Goal: Task Accomplishment & Management: Complete application form

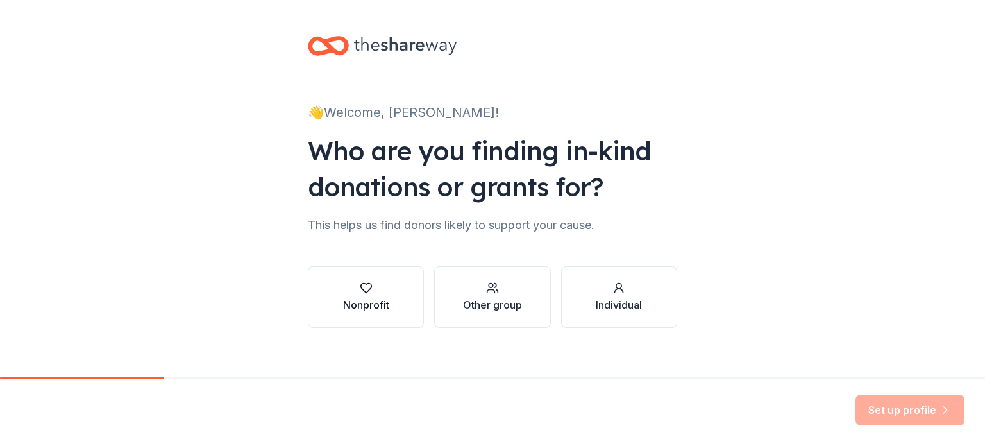
click at [360, 292] on icon "button" at bounding box center [366, 288] width 13 height 13
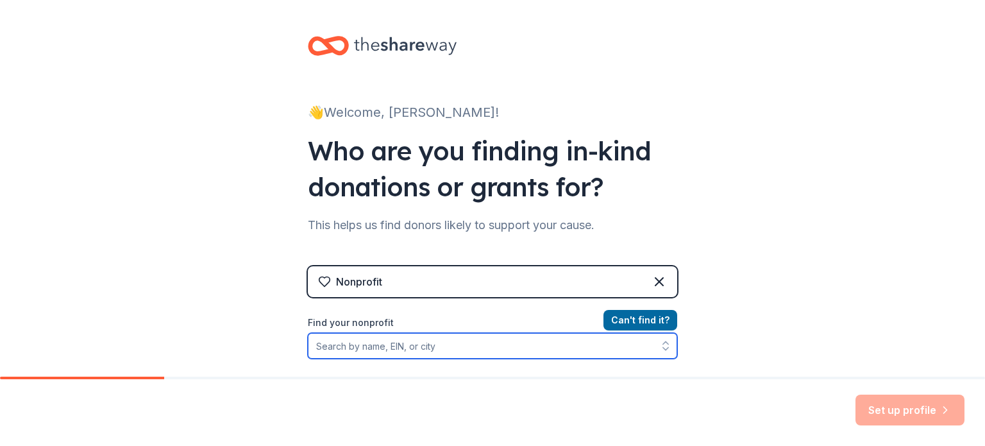
click at [351, 346] on input "Find your nonprofit" at bounding box center [493, 346] width 370 height 26
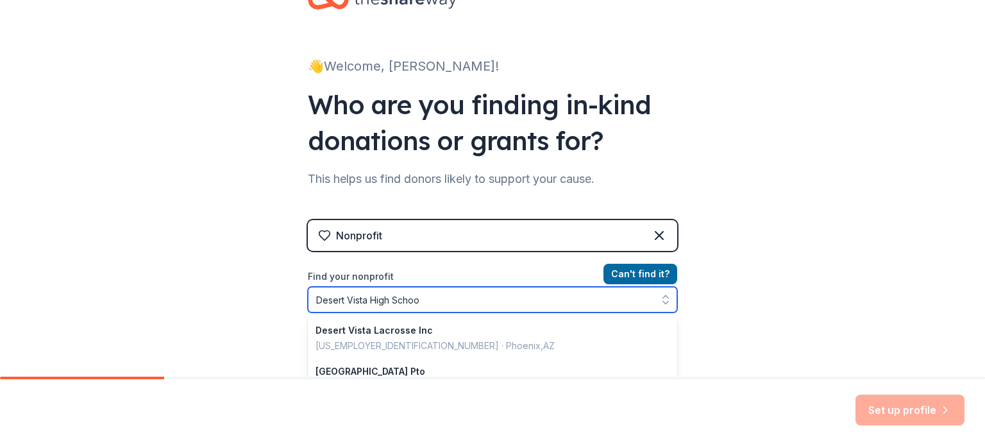
type input "Desert Vista High School"
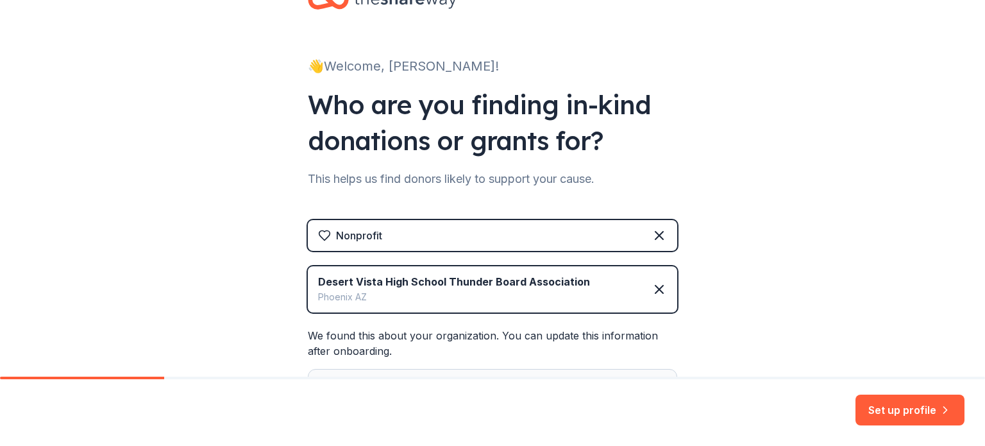
click at [433, 330] on div "Nonprofit Desert Vista High School Thunder Board Association Phoenix AZ We foun…" at bounding box center [493, 382] width 370 height 325
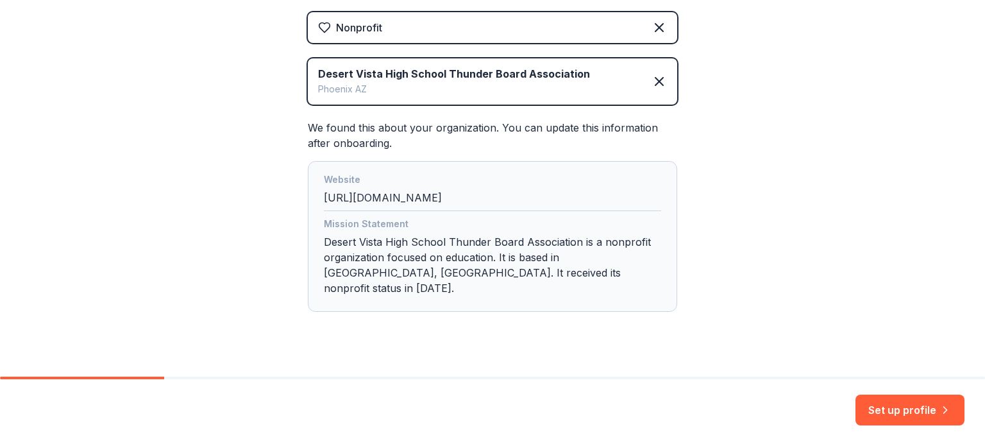
scroll to position [260, 0]
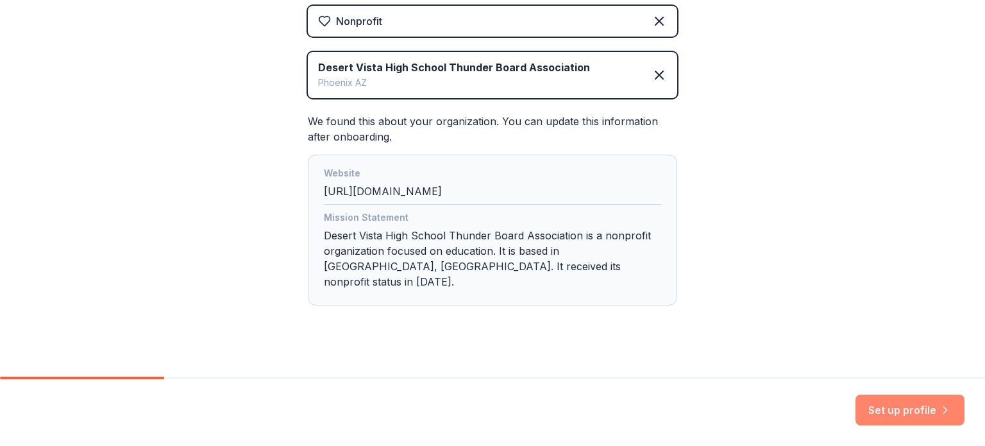
click at [903, 419] on button "Set up profile" at bounding box center [910, 410] width 109 height 31
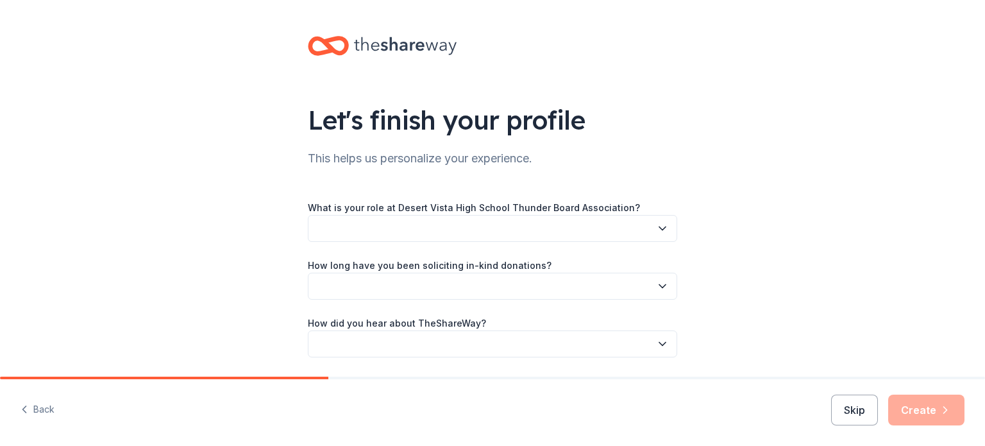
click at [640, 235] on button "button" at bounding box center [493, 228] width 370 height 27
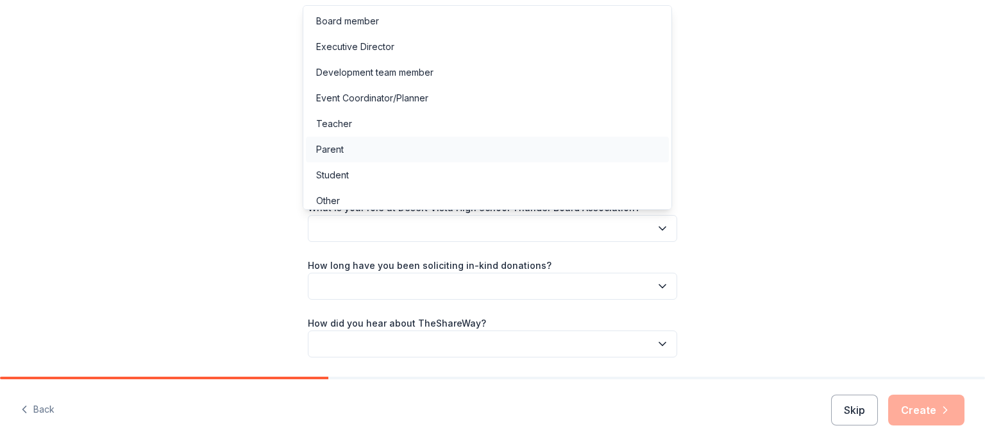
click at [337, 157] on div "Parent" at bounding box center [330, 149] width 28 height 15
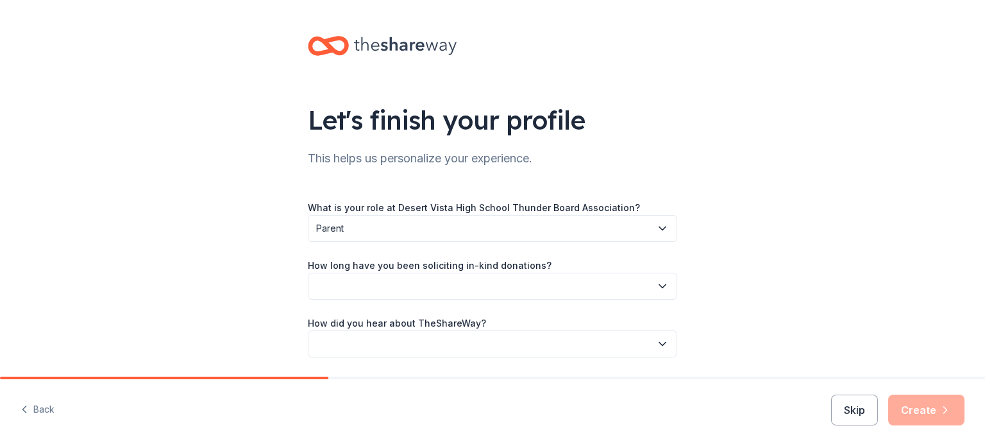
click at [618, 290] on button "button" at bounding box center [493, 286] width 370 height 27
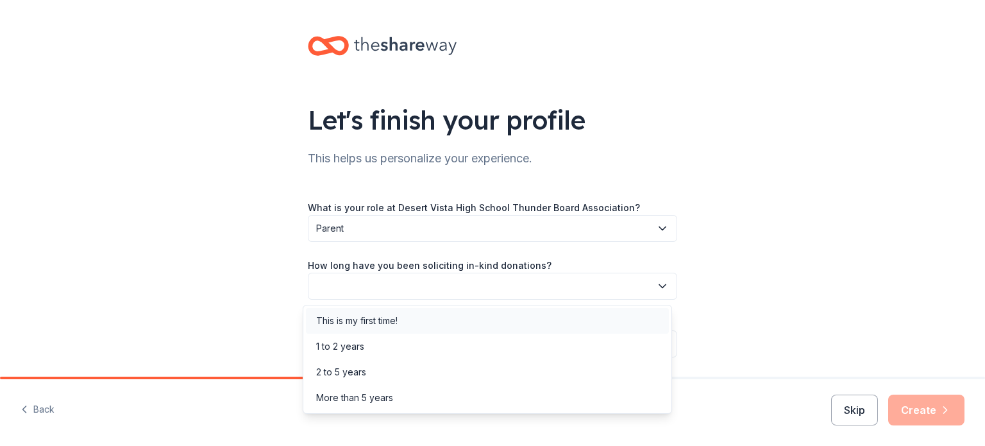
click at [385, 325] on div "This is my first time!" at bounding box center [356, 320] width 81 height 15
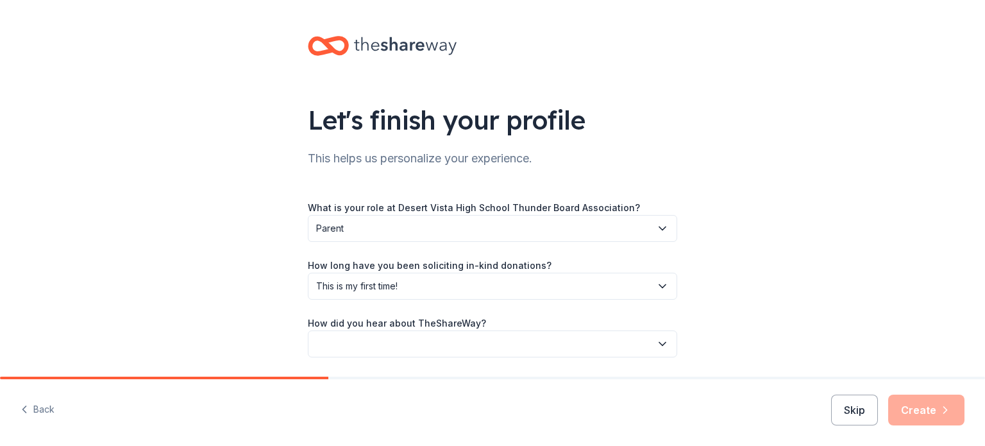
click at [554, 346] on button "button" at bounding box center [493, 343] width 370 height 27
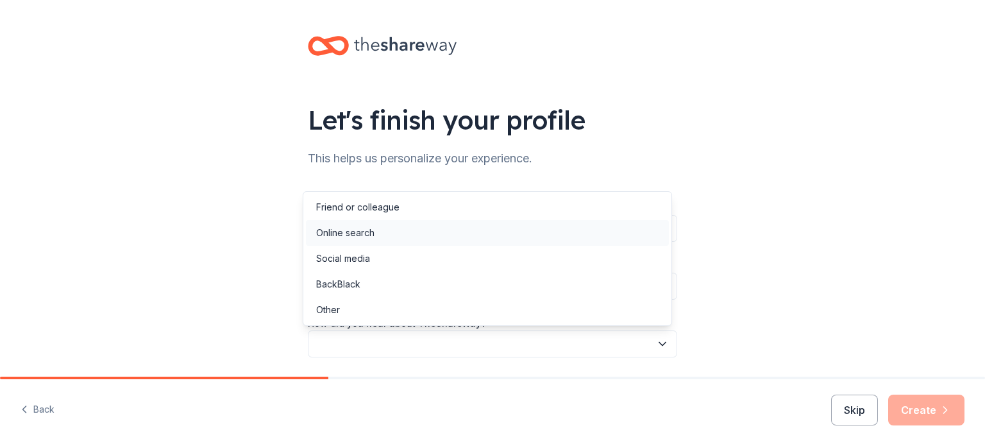
click at [366, 237] on div "Online search" at bounding box center [345, 232] width 58 height 15
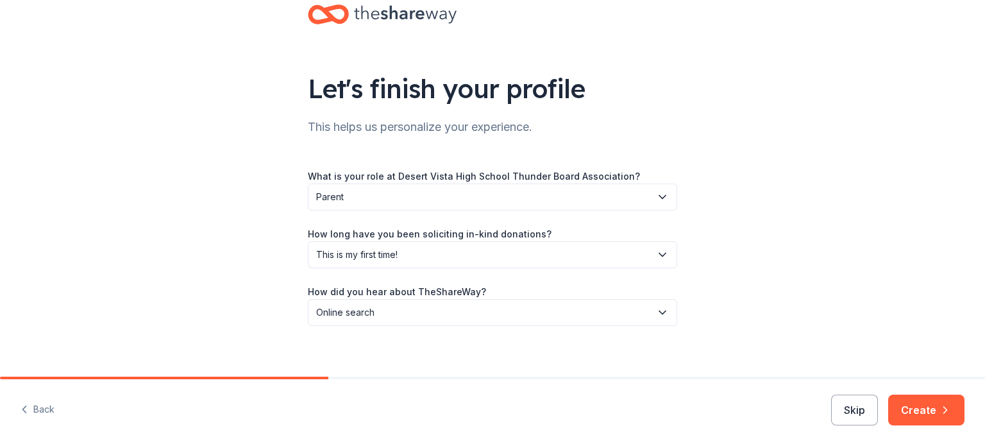
scroll to position [42, 0]
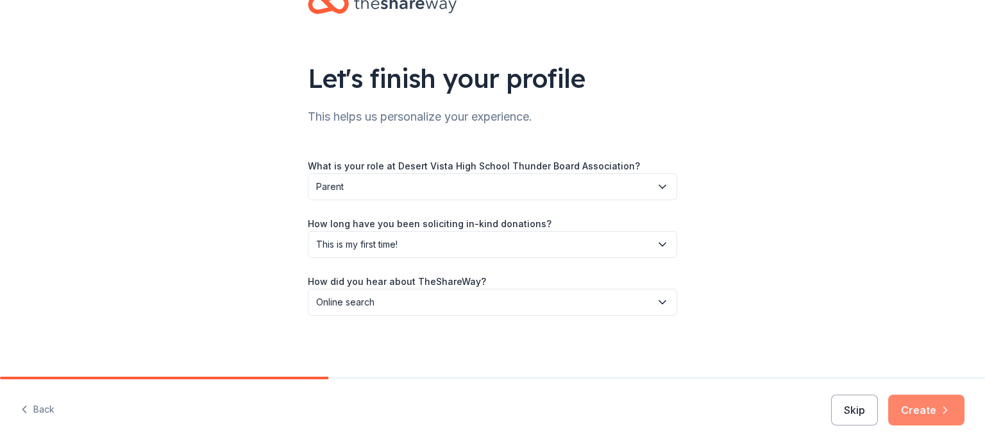
click at [933, 416] on button "Create" at bounding box center [927, 410] width 76 height 31
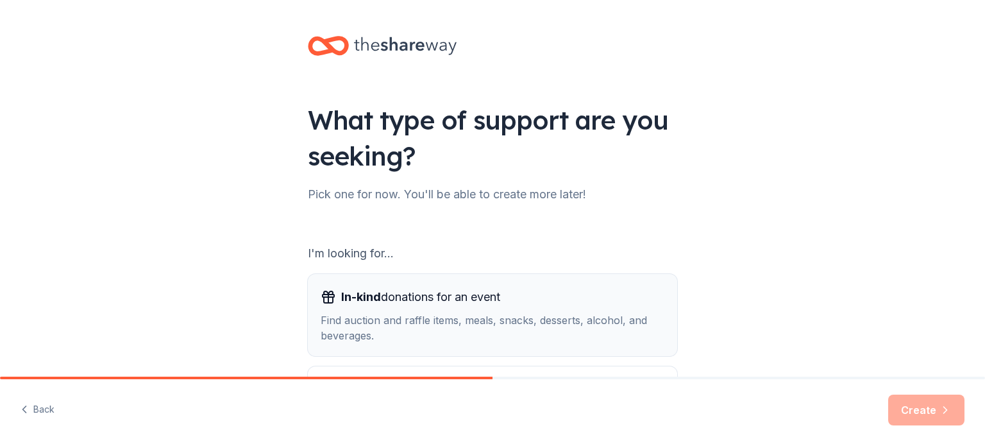
click at [559, 317] on div "Find auction and raffle items, meals, snacks, desserts, alcohol, and beverages." at bounding box center [493, 327] width 344 height 31
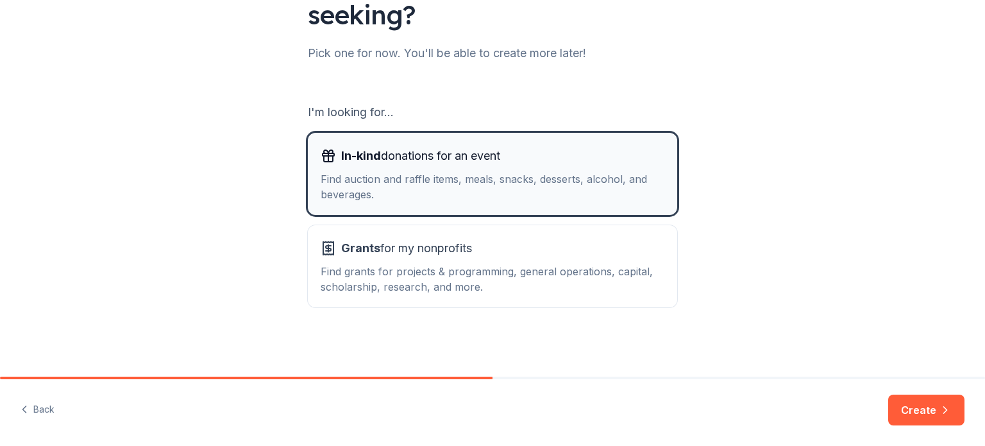
scroll to position [141, 0]
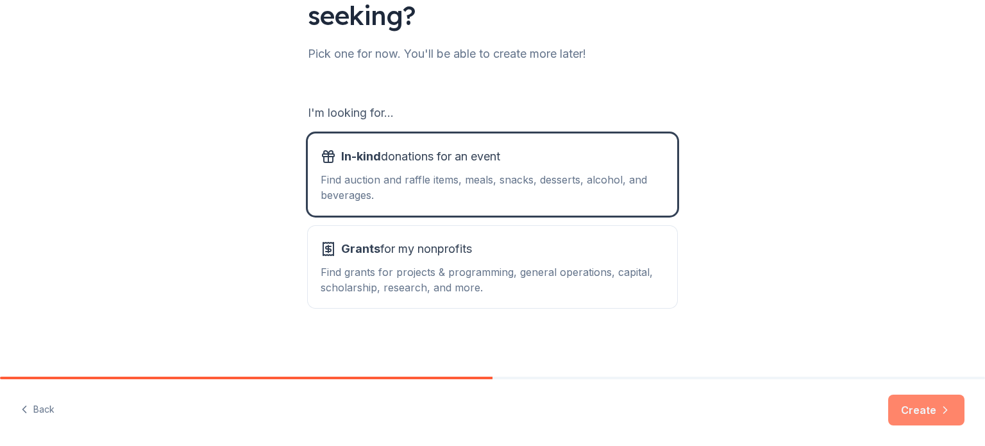
click at [939, 418] on button "Create" at bounding box center [927, 410] width 76 height 31
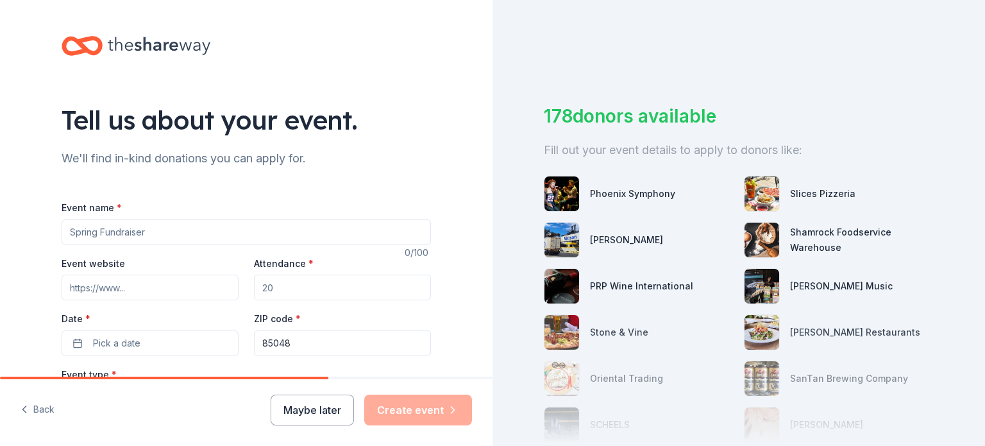
click at [154, 226] on input "Event name *" at bounding box center [247, 232] width 370 height 26
type input "Corn Hole Tournament"
click at [129, 287] on input "Event website" at bounding box center [150, 288] width 177 height 26
type input "dvhsfootball.com"
click at [278, 291] on input "Attendance *" at bounding box center [342, 288] width 177 height 26
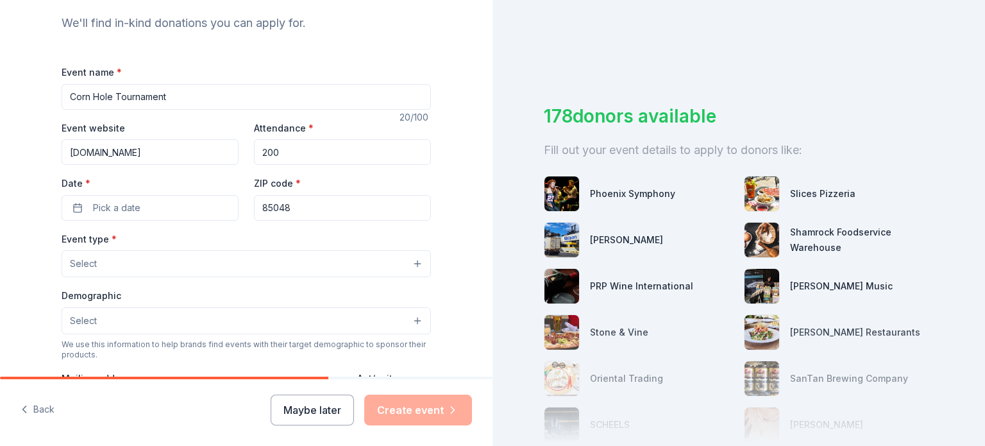
scroll to position [137, 0]
type input "200"
click at [163, 205] on button "Pick a date" at bounding box center [150, 207] width 177 height 26
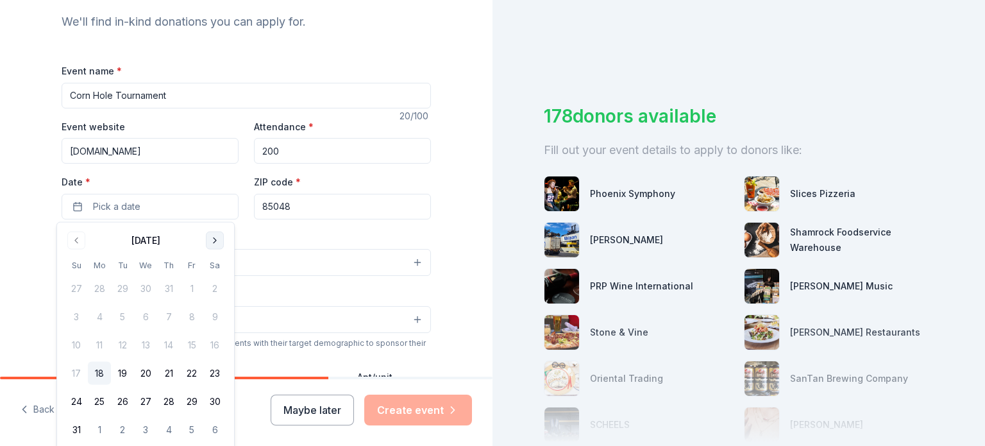
click at [212, 243] on button "Go to next month" at bounding box center [215, 241] width 18 height 18
click at [217, 246] on button "Go to next month" at bounding box center [215, 241] width 18 height 18
click at [217, 294] on button "4" at bounding box center [214, 288] width 23 height 23
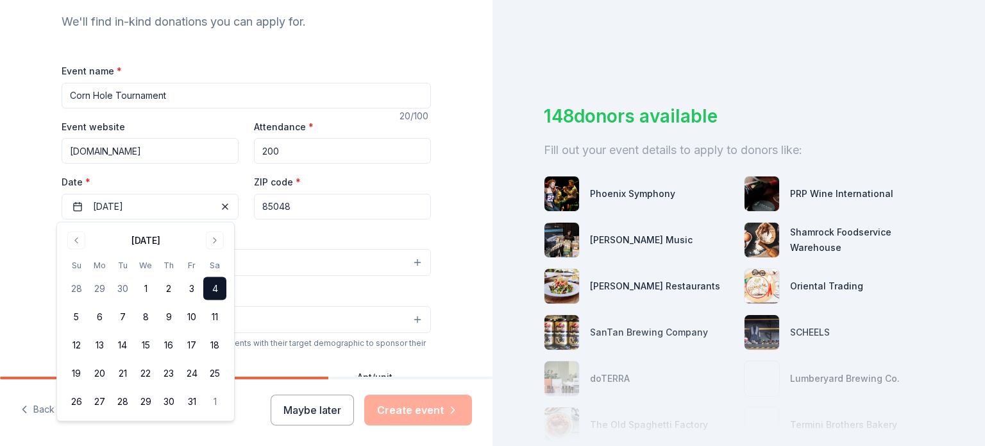
click at [450, 198] on div "Tell us about your event. We'll find in-kind donations you can apply for. Event…" at bounding box center [246, 290] width 493 height 854
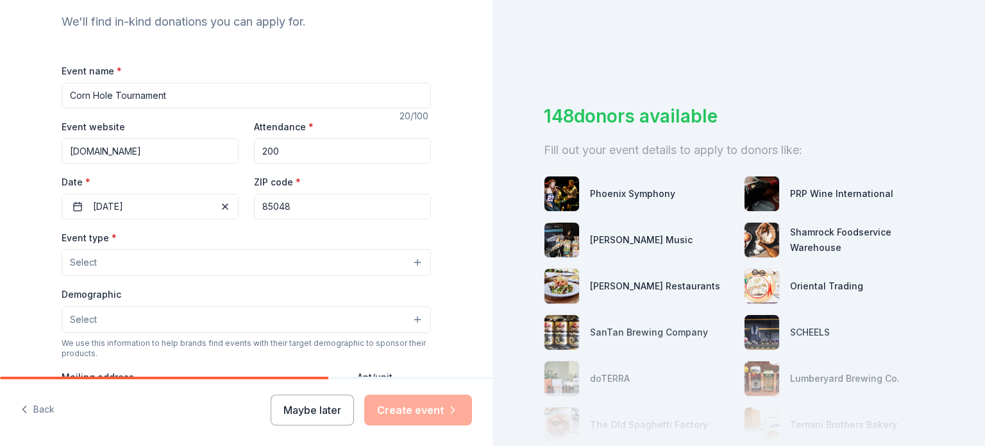
click at [361, 266] on button "Select" at bounding box center [247, 262] width 370 height 27
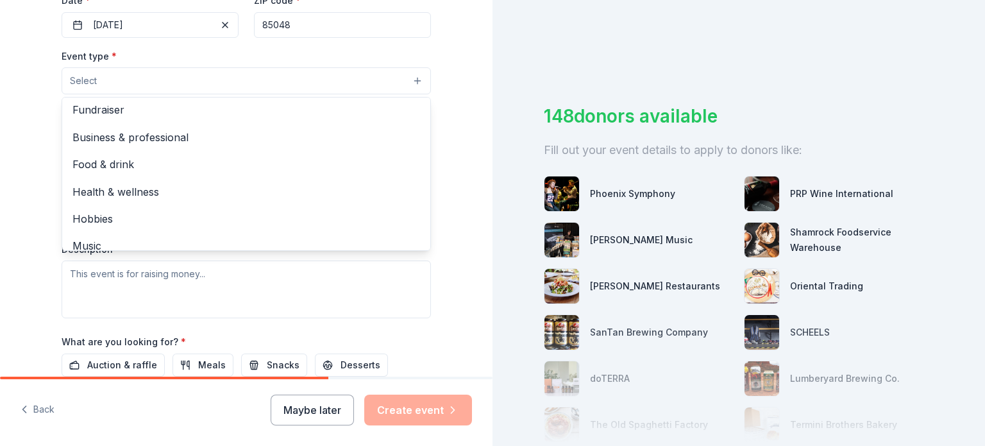
scroll to position [0, 0]
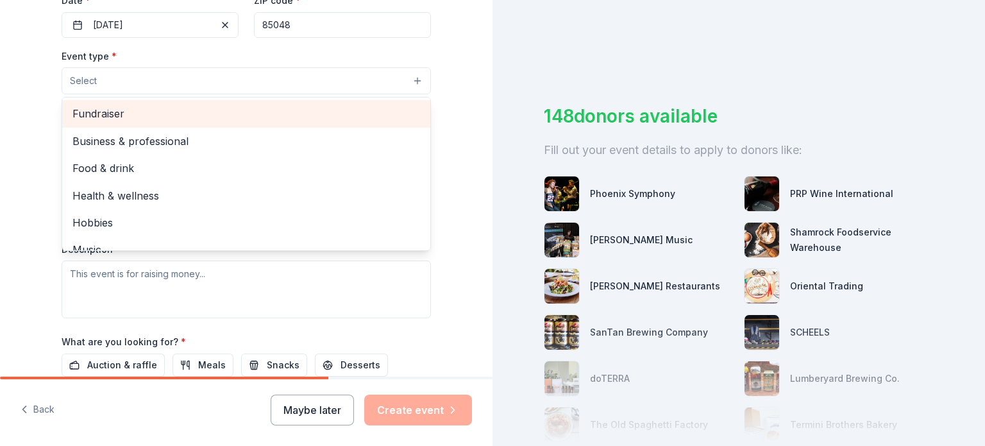
click at [107, 114] on span "Fundraiser" at bounding box center [246, 113] width 348 height 17
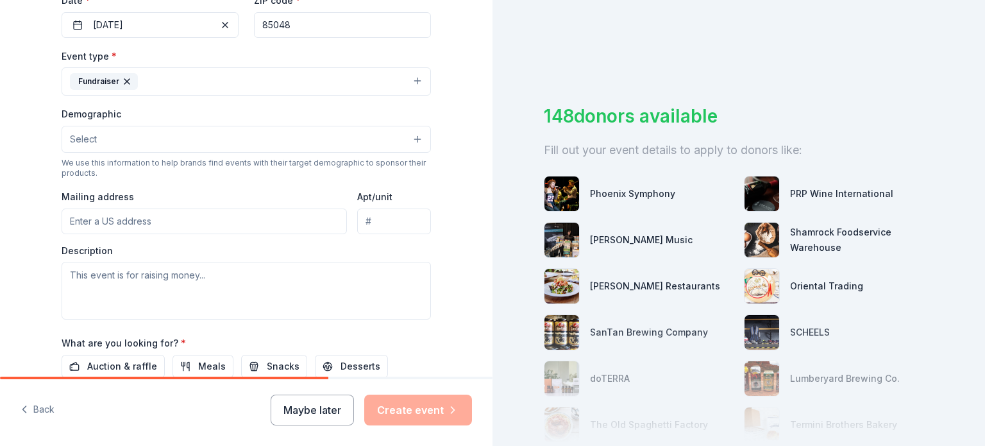
click at [376, 150] on button "Select" at bounding box center [247, 139] width 370 height 27
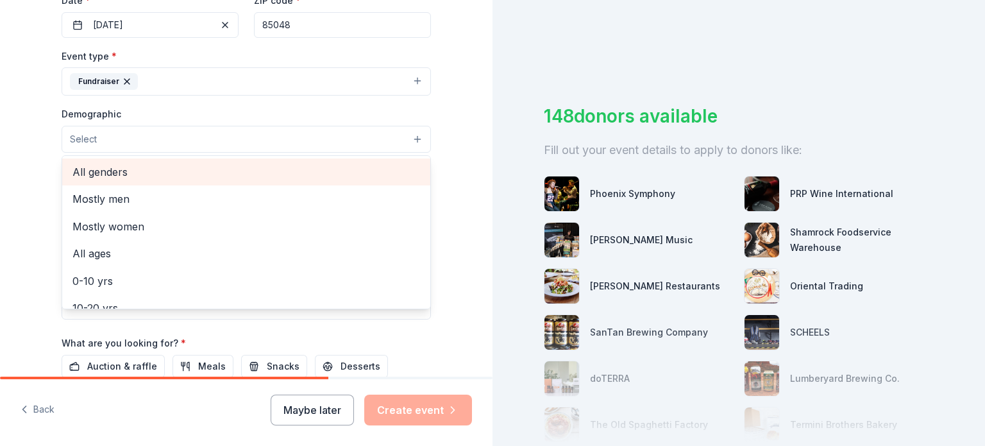
click at [115, 169] on span "All genders" at bounding box center [246, 172] width 348 height 17
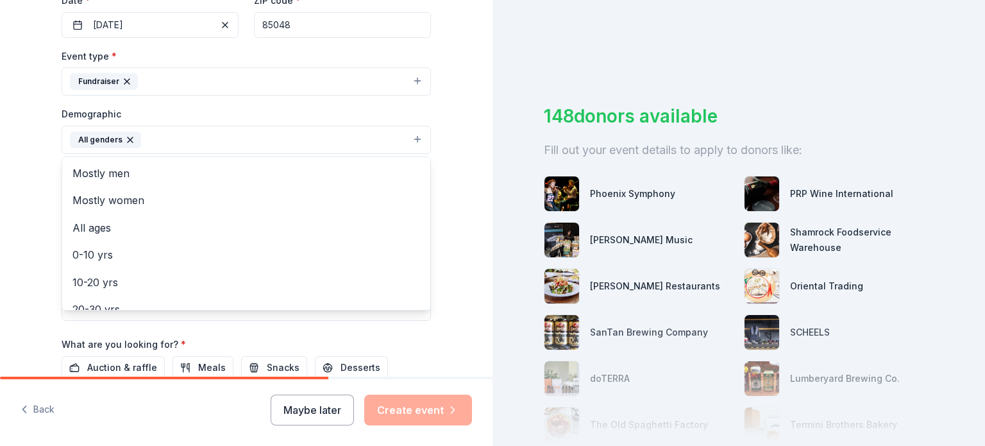
click at [457, 179] on div "Tell us about your event. We'll find in-kind donations you can apply for. Event…" at bounding box center [246, 110] width 493 height 857
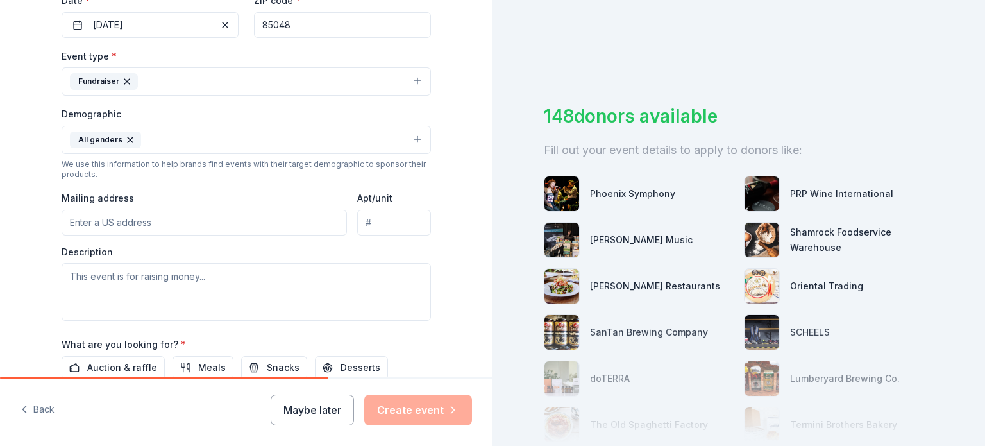
click at [193, 224] on input "Mailing address" at bounding box center [205, 223] width 286 height 26
type input "220 West Mountain Sky Avenue"
click at [219, 271] on textarea at bounding box center [247, 292] width 370 height 58
click at [213, 278] on textarea at bounding box center [247, 292] width 370 height 58
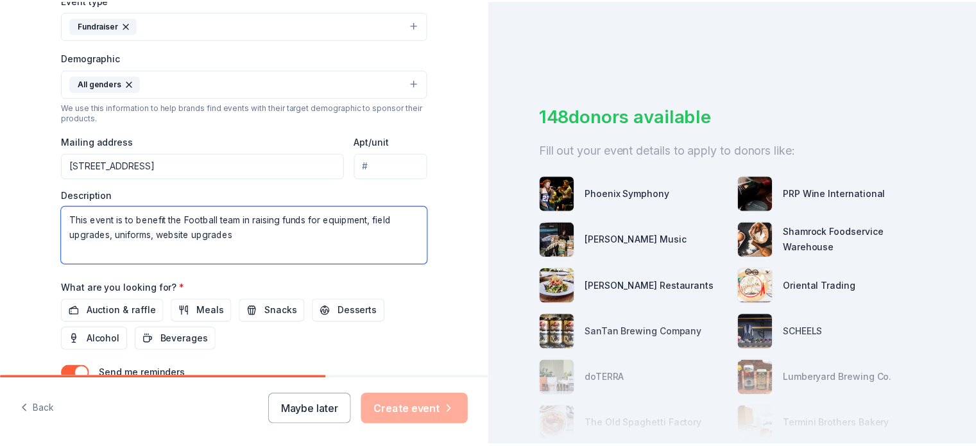
scroll to position [479, 0]
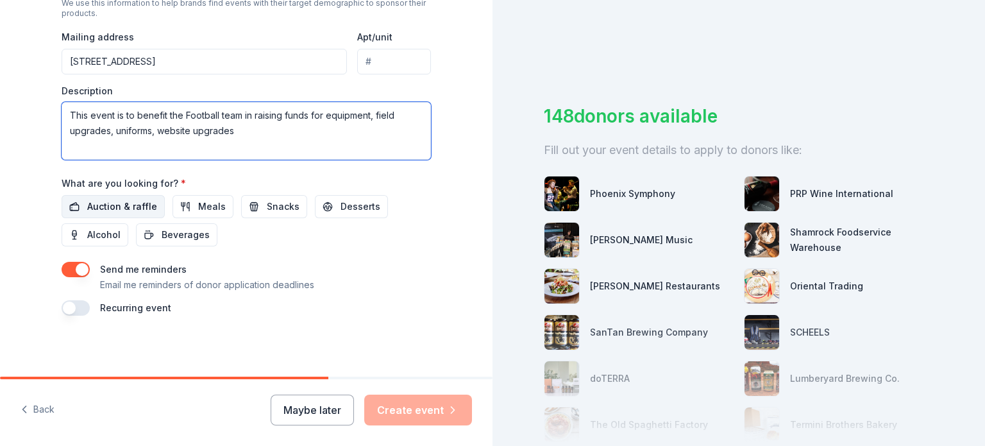
type textarea "This event is to benefit the Football team in raising funds for equipment, fiel…"
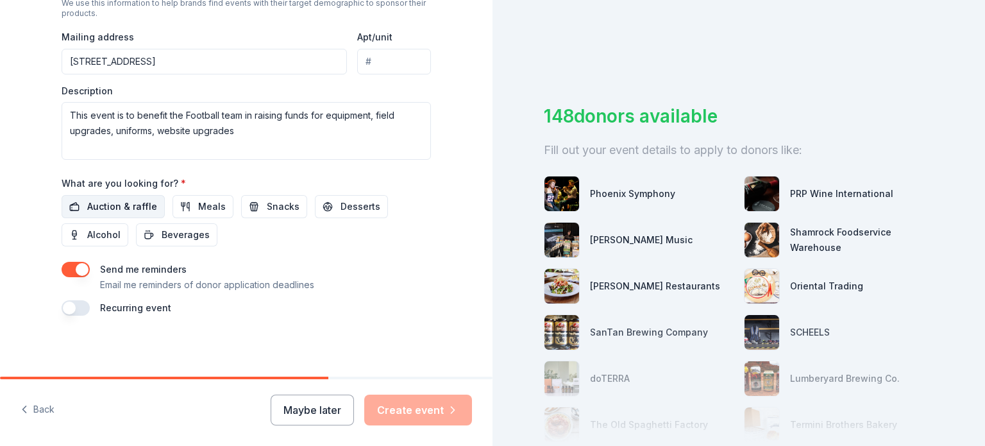
click at [123, 205] on span "Auction & raffle" at bounding box center [122, 206] width 70 height 15
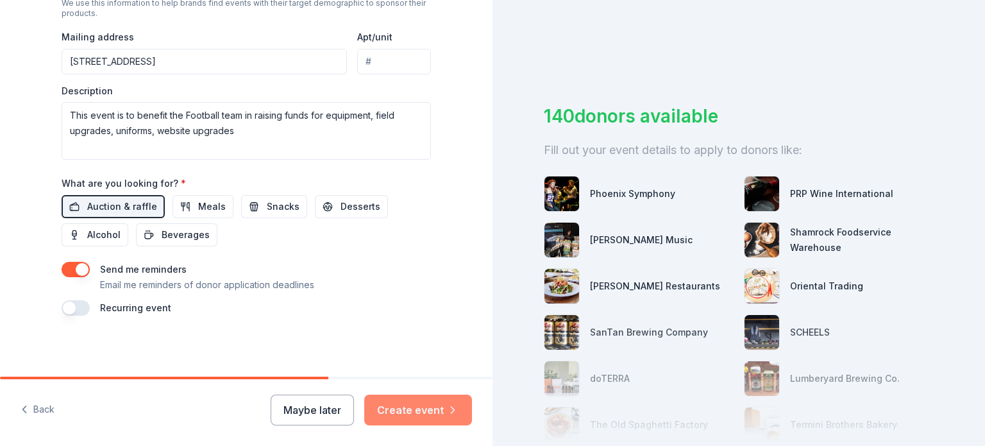
click at [423, 409] on button "Create event" at bounding box center [418, 410] width 108 height 31
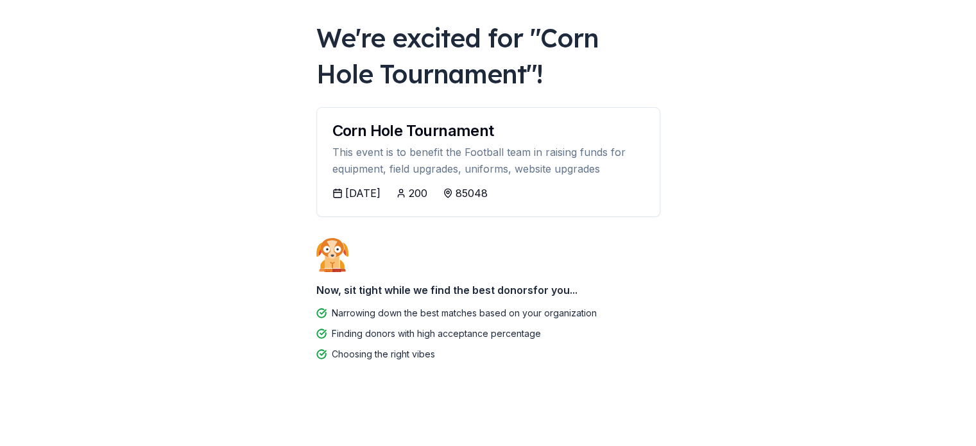
scroll to position [62, 0]
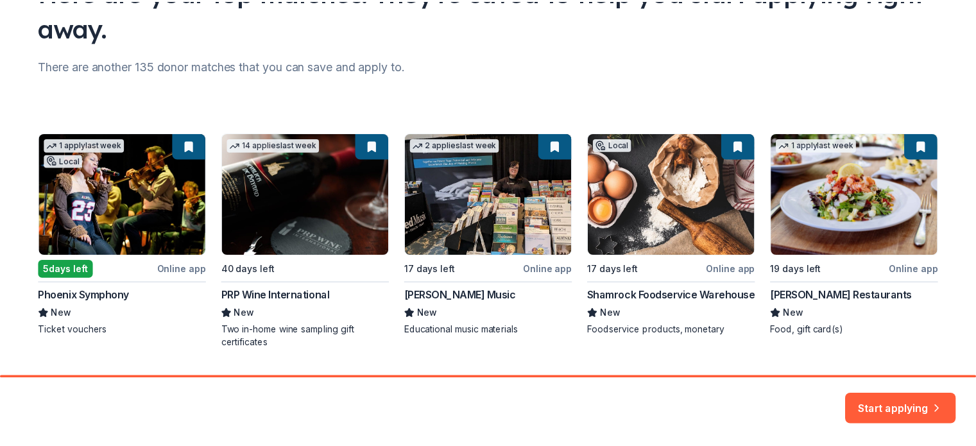
scroll to position [129, 0]
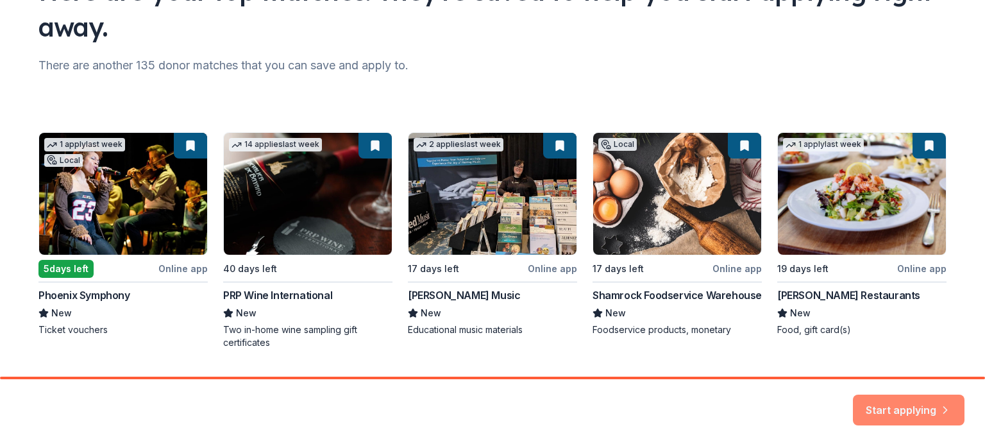
click at [900, 406] on button "Start applying" at bounding box center [909, 402] width 112 height 31
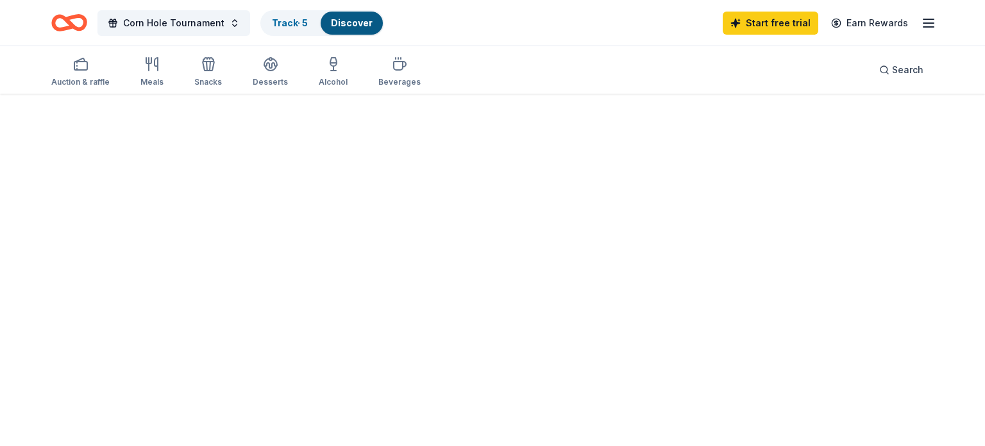
click at [900, 406] on div at bounding box center [492, 270] width 985 height 352
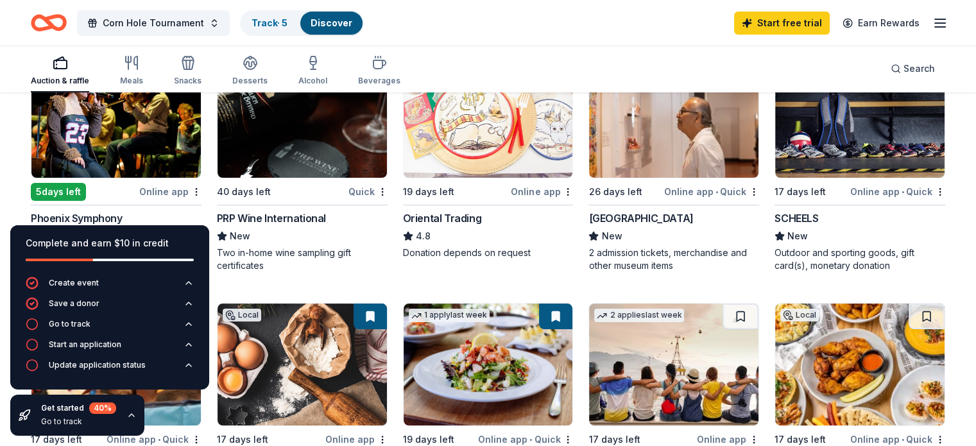
scroll to position [193, 0]
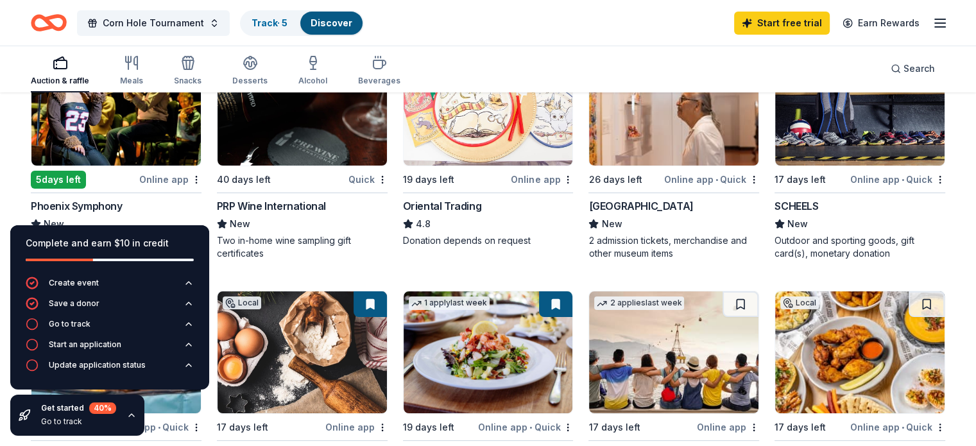
click at [857, 178] on div "Online app • Quick" at bounding box center [897, 179] width 95 height 16
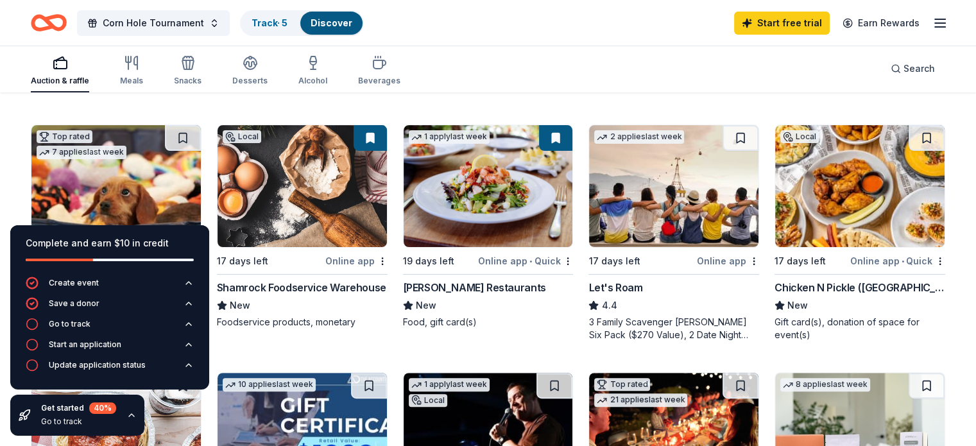
scroll to position [359, 0]
click at [513, 263] on div "Online app • Quick" at bounding box center [525, 261] width 95 height 16
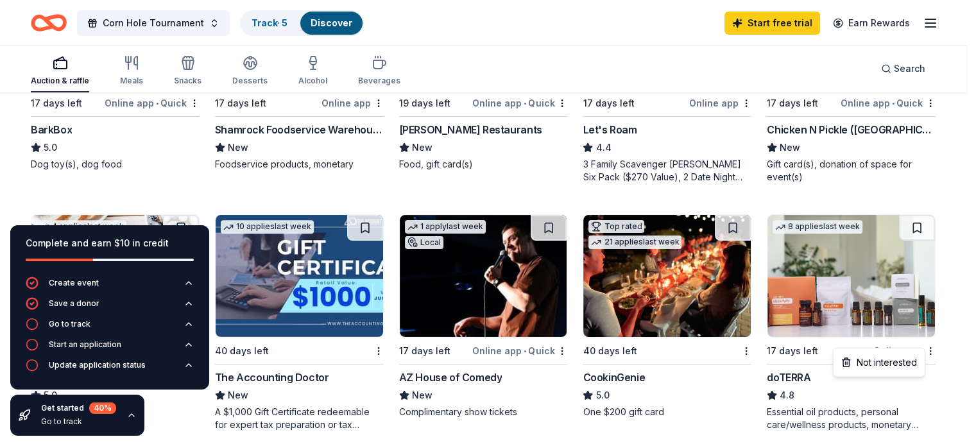
scroll to position [527, 0]
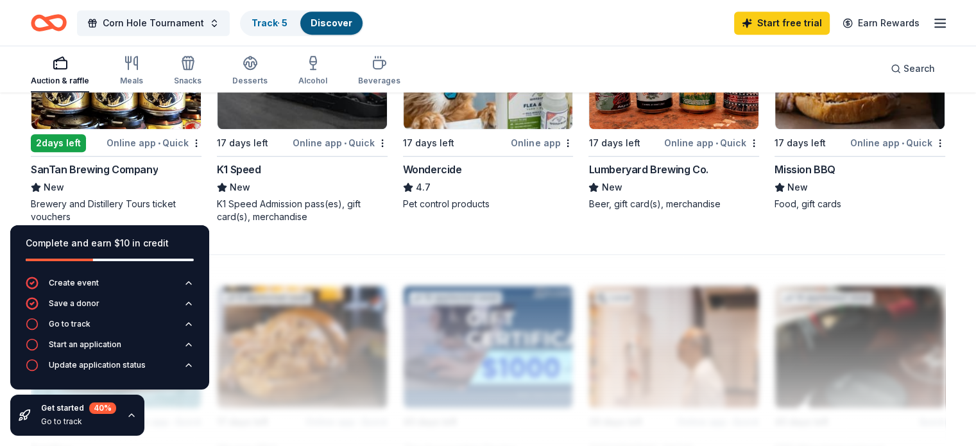
scroll to position [983, 0]
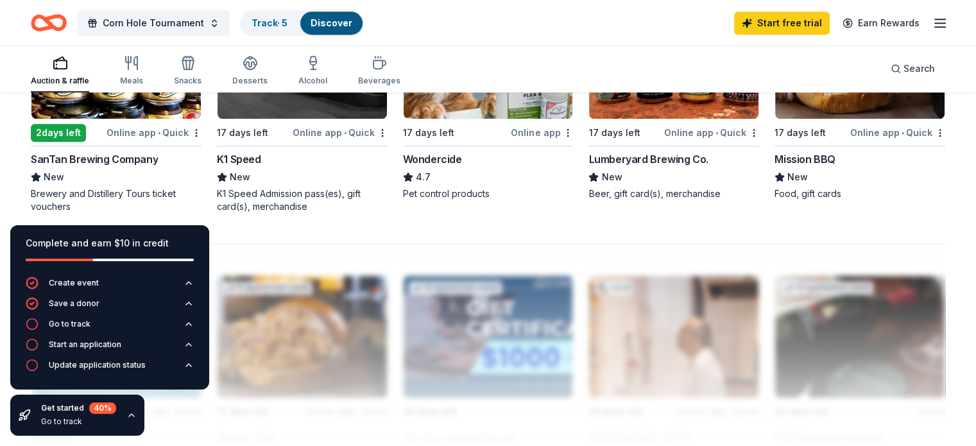
click at [148, 132] on div "Online app • Quick" at bounding box center [154, 132] width 95 height 16
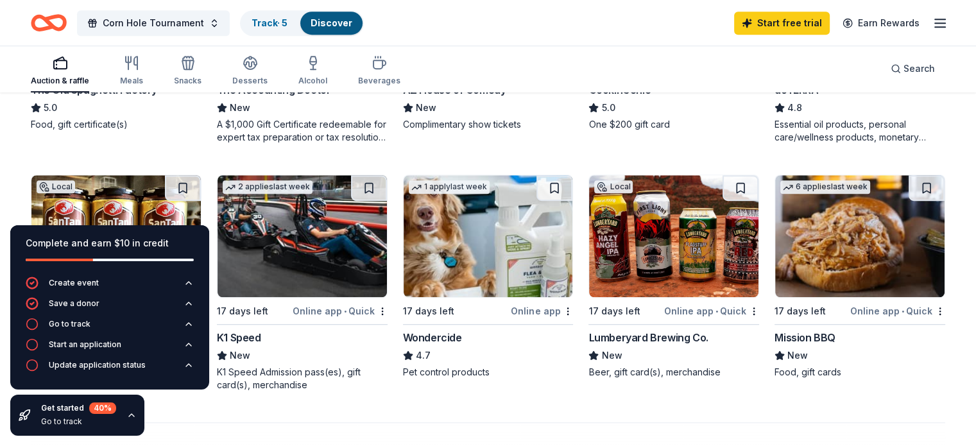
scroll to position [804, 0]
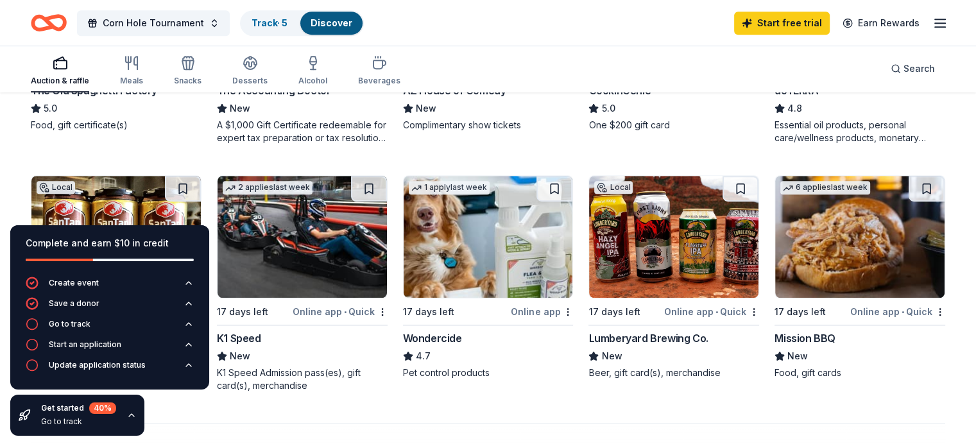
click at [364, 348] on div "New" at bounding box center [302, 355] width 171 height 15
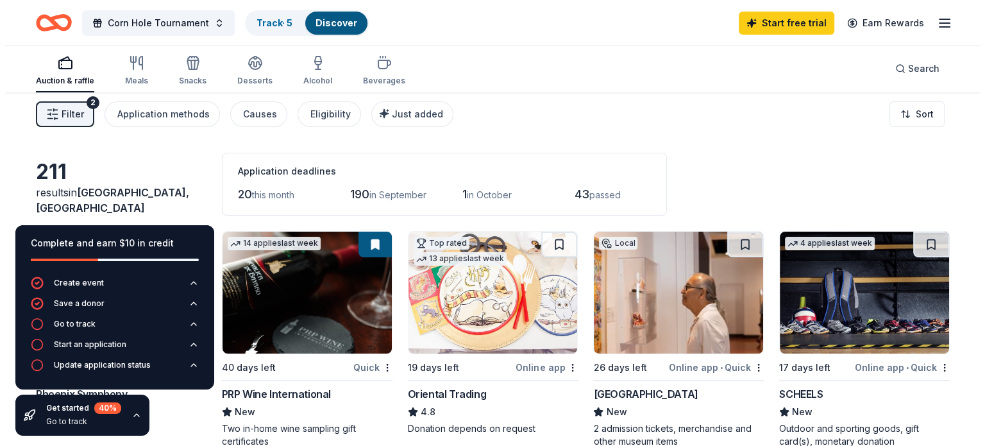
scroll to position [0, 0]
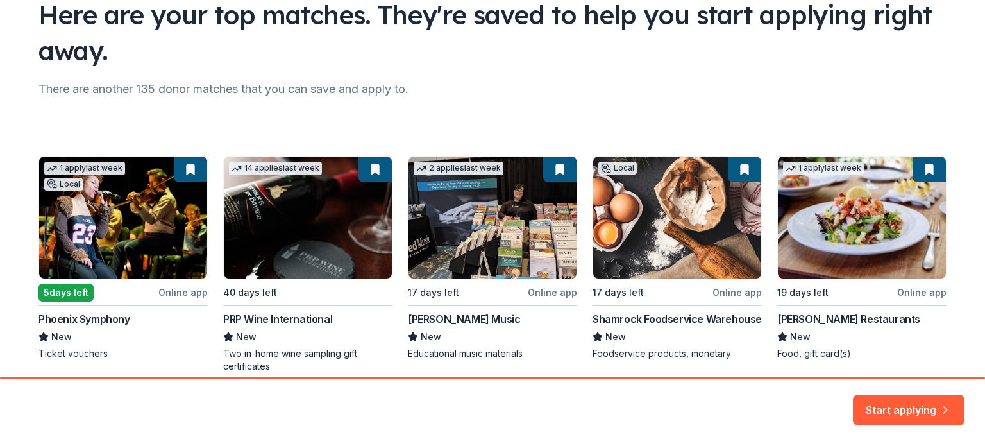
scroll to position [162, 0]
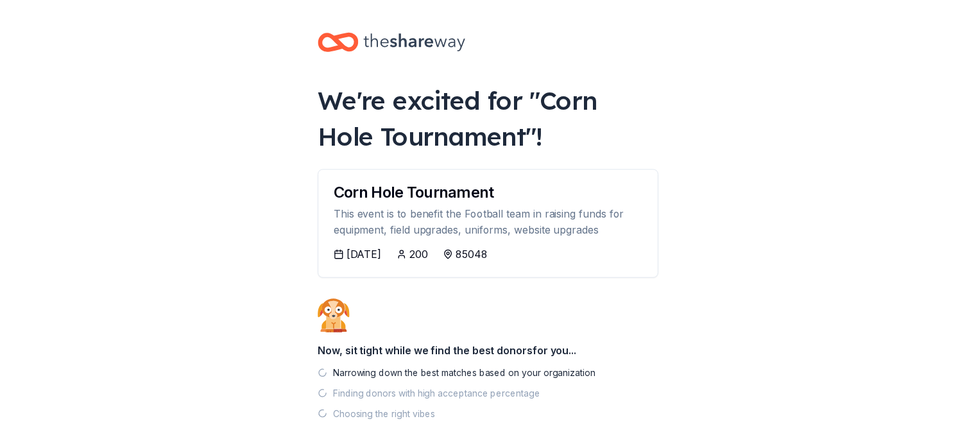
scroll to position [59, 0]
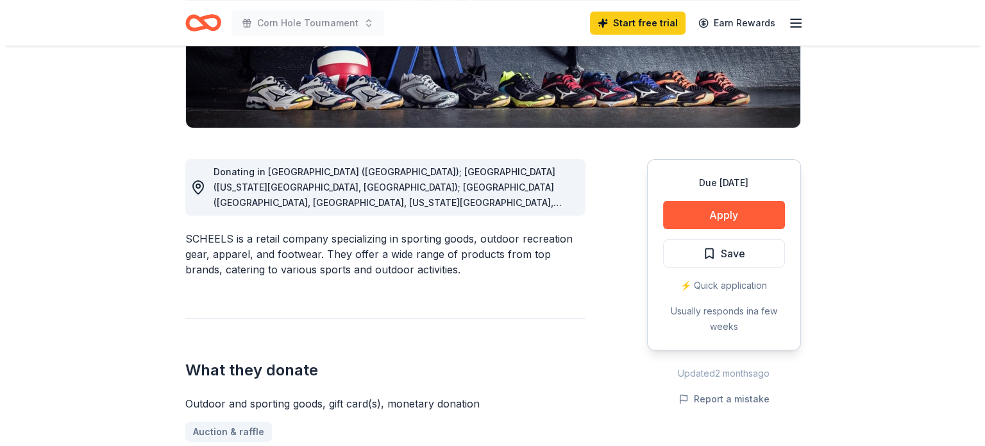
scroll to position [300, 0]
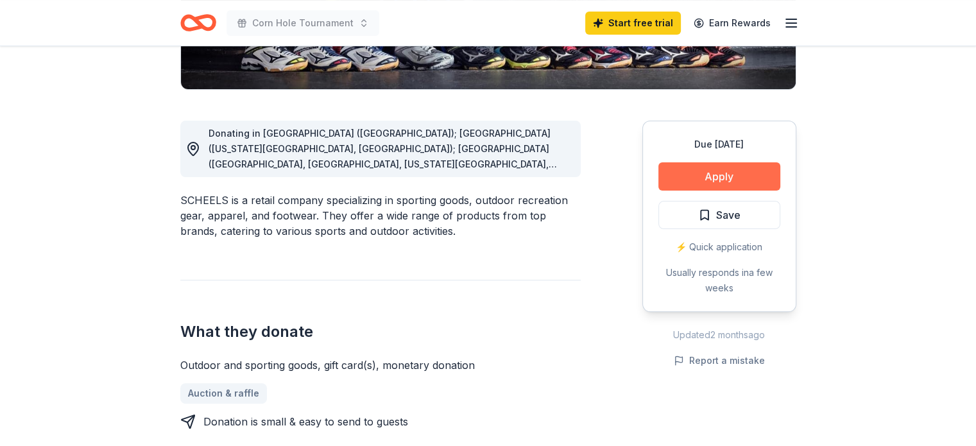
click at [719, 176] on button "Apply" at bounding box center [719, 176] width 122 height 28
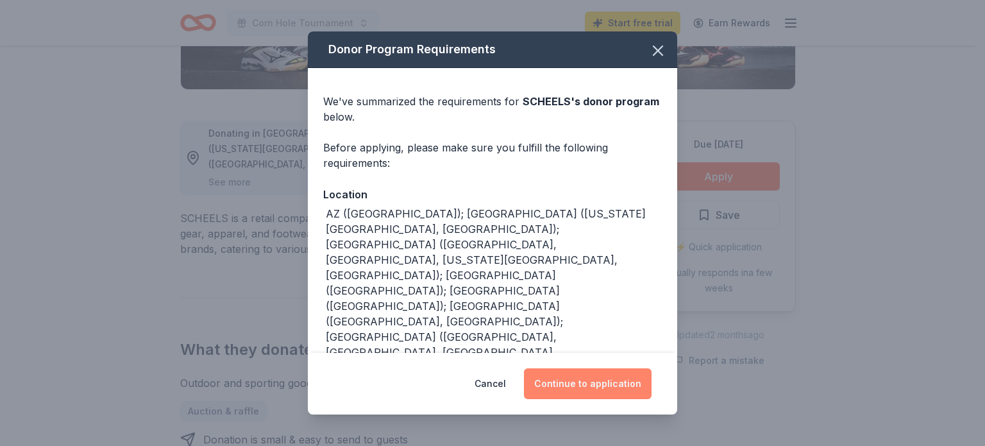
click at [591, 381] on button "Continue to application" at bounding box center [588, 383] width 128 height 31
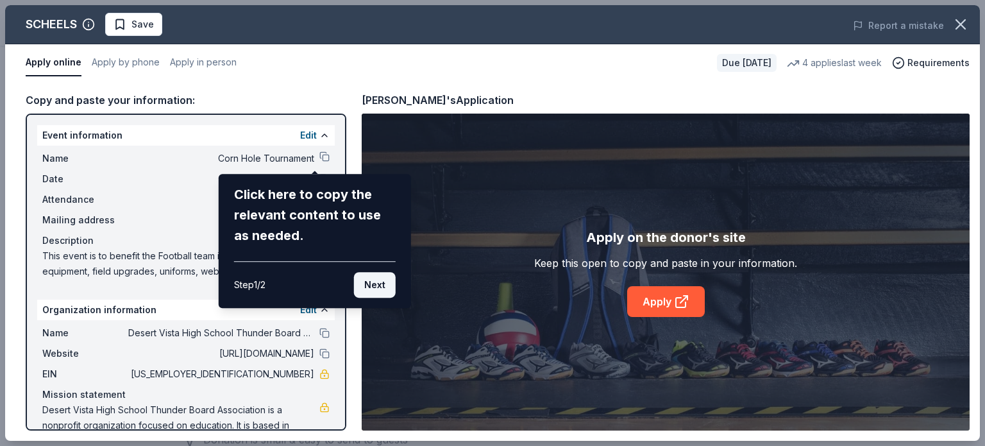
click at [374, 284] on button "Next" at bounding box center [375, 285] width 42 height 26
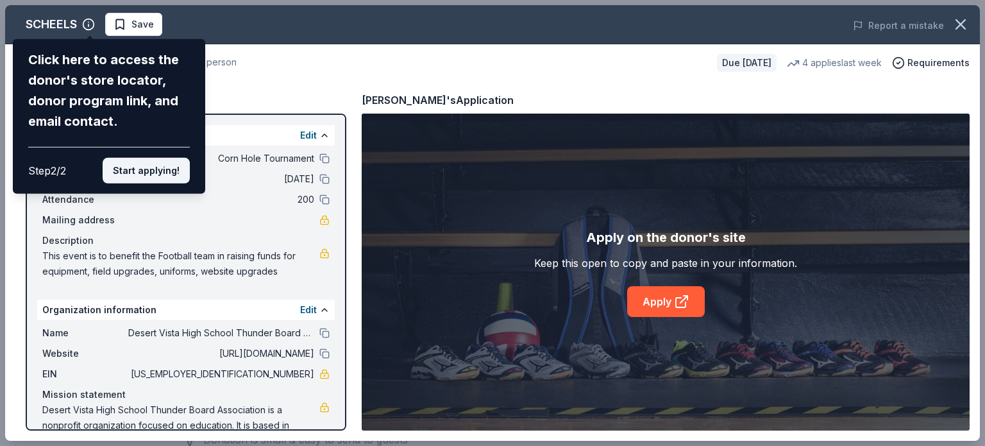
click at [144, 171] on button "Start applying!" at bounding box center [146, 171] width 87 height 26
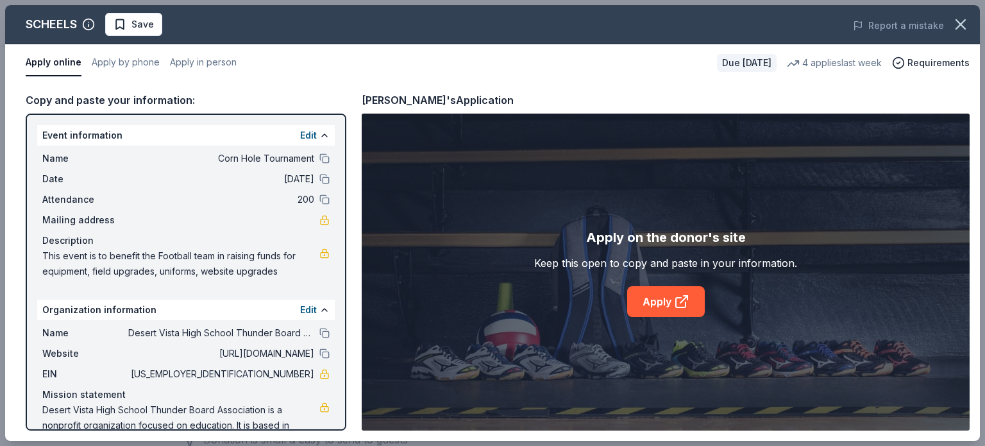
scroll to position [1, 0]
click at [320, 308] on button at bounding box center [325, 309] width 10 height 10
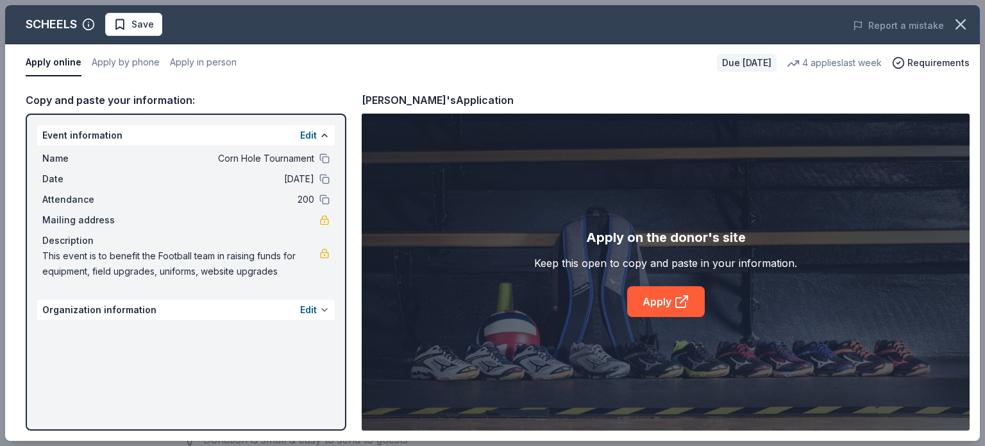
click at [314, 308] on button "Edit" at bounding box center [308, 309] width 17 height 15
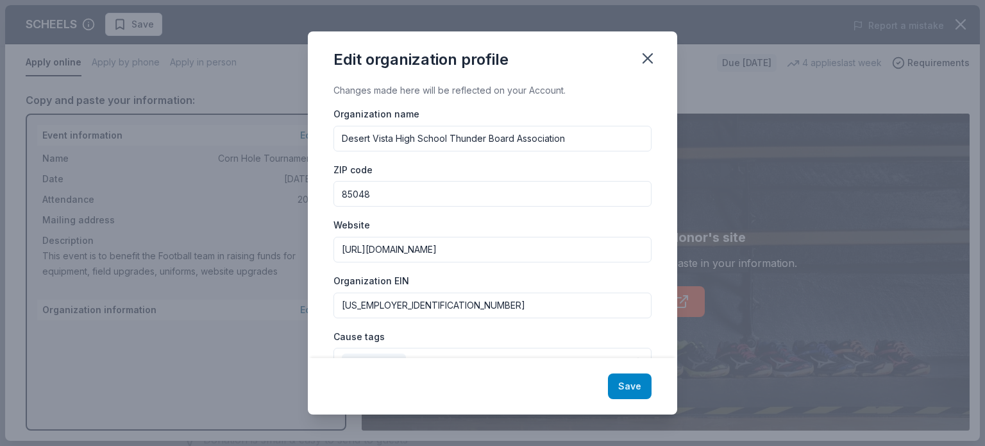
click at [626, 379] on button "Save" at bounding box center [630, 386] width 44 height 26
click at [624, 389] on div "Save" at bounding box center [493, 386] width 370 height 56
click at [626, 383] on div "Save" at bounding box center [493, 386] width 370 height 56
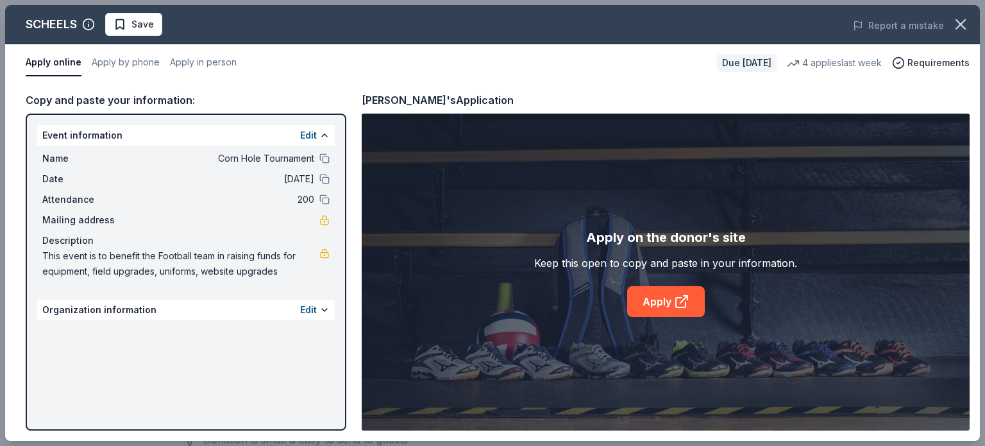
click at [626, 383] on div "Apply on the donor's site Keep this open to copy and paste in your information.…" at bounding box center [666, 272] width 608 height 317
click at [111, 309] on div "Organization information Edit" at bounding box center [186, 310] width 298 height 21
click at [325, 307] on button at bounding box center [325, 310] width 10 height 10
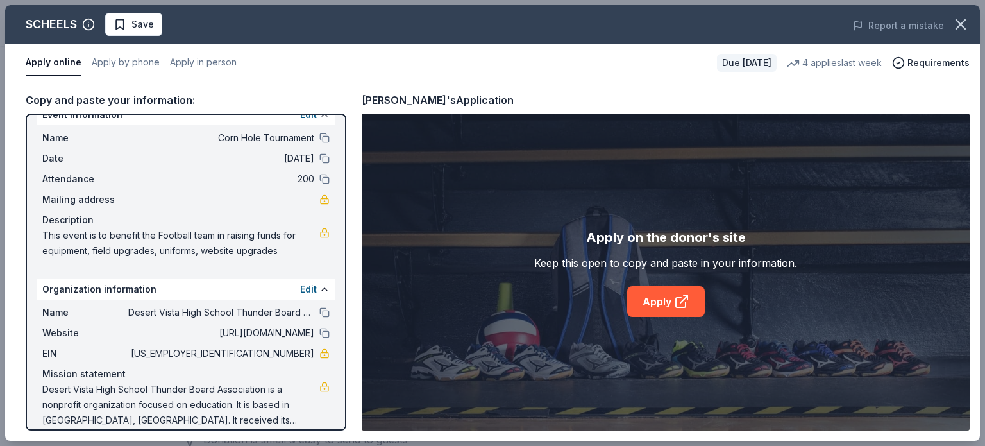
scroll to position [33, 0]
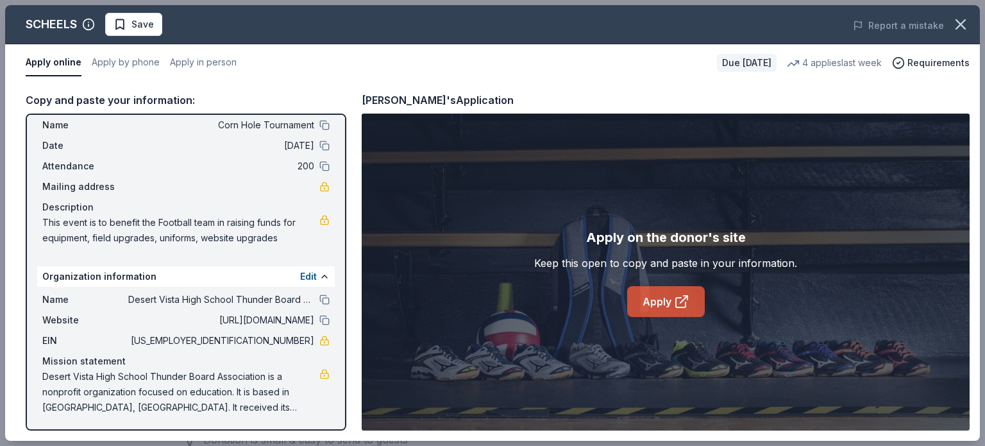
click at [670, 302] on link "Apply" at bounding box center [666, 301] width 78 height 31
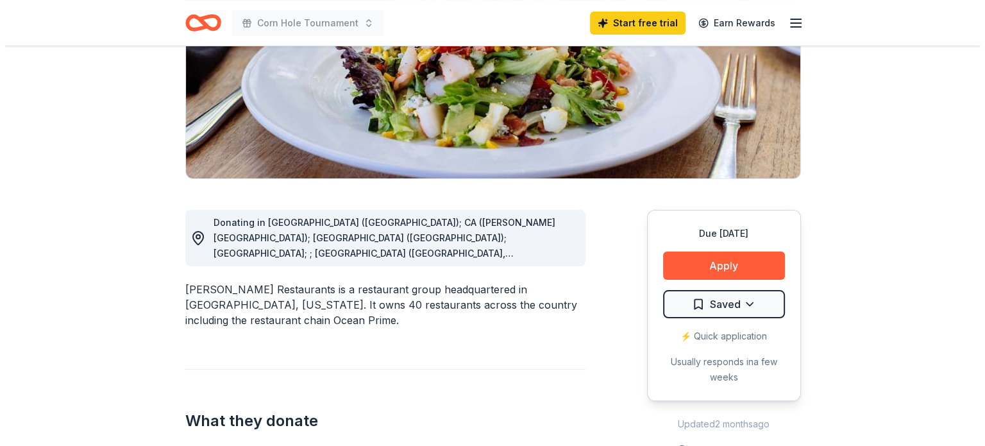
scroll to position [212, 0]
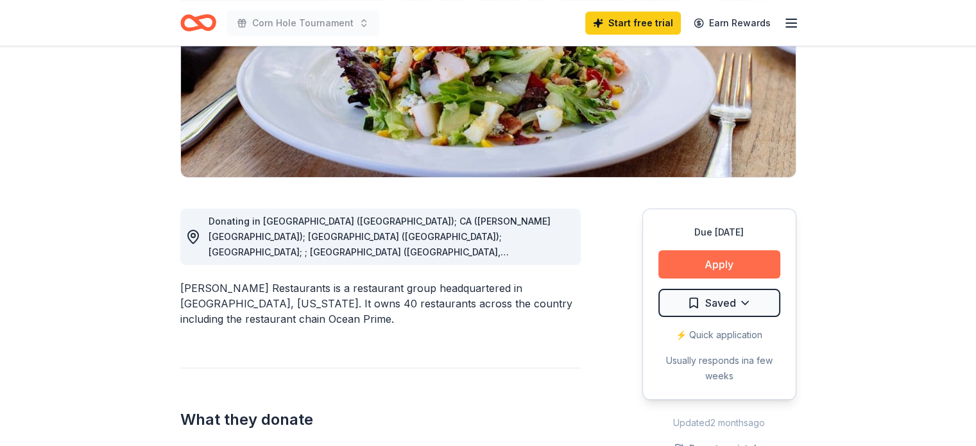
click at [734, 262] on button "Apply" at bounding box center [719, 264] width 122 height 28
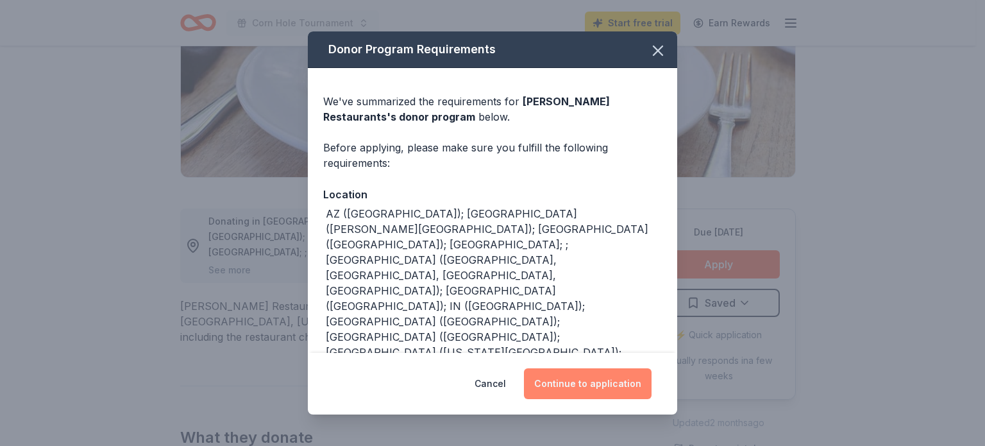
click at [590, 380] on button "Continue to application" at bounding box center [588, 383] width 128 height 31
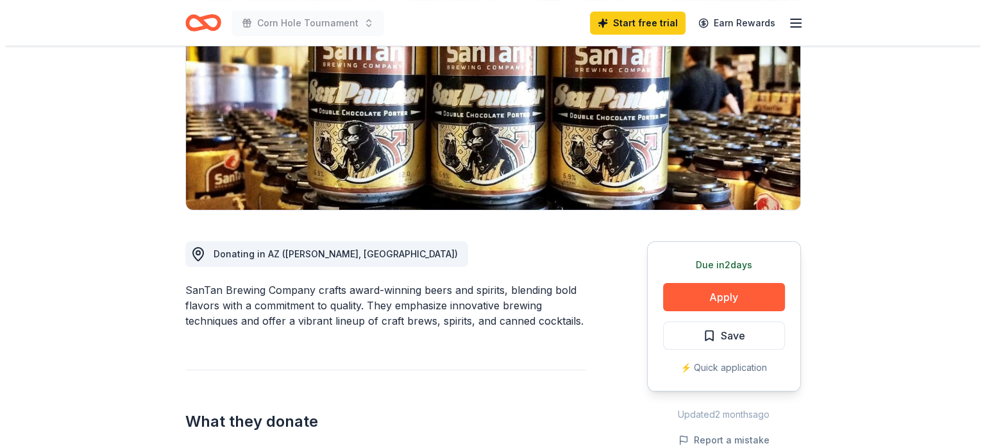
scroll to position [182, 0]
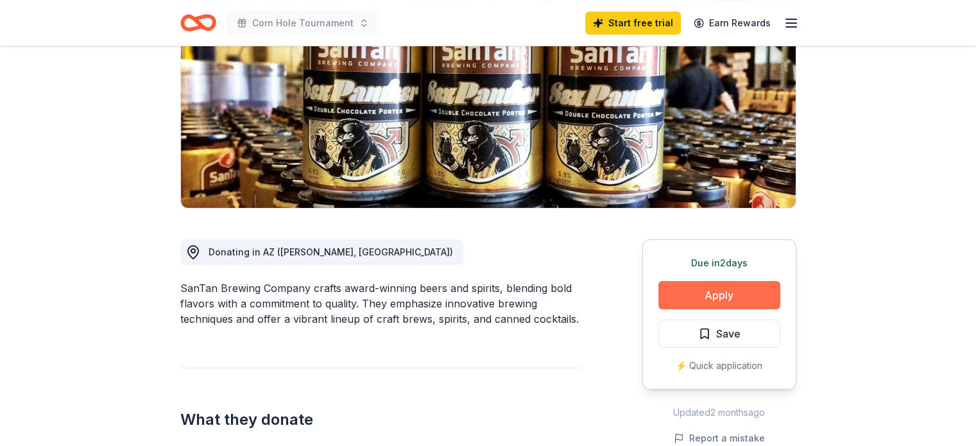
click at [722, 297] on button "Apply" at bounding box center [719, 295] width 122 height 28
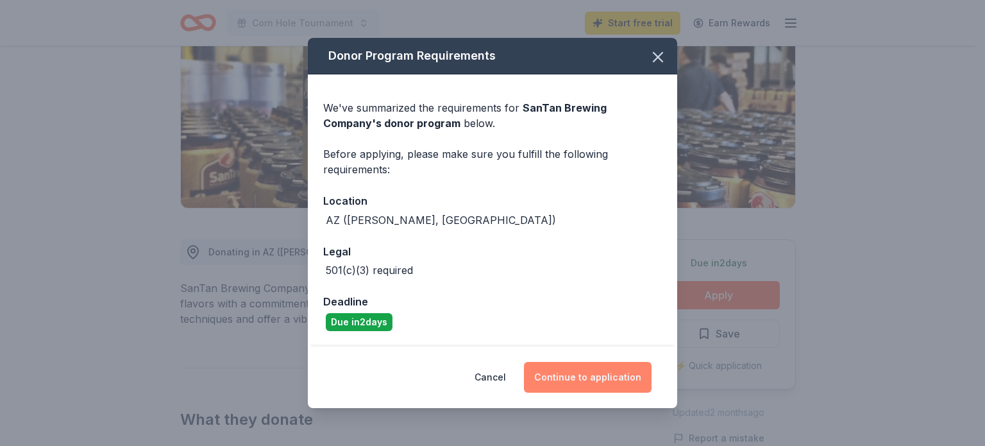
click at [600, 379] on button "Continue to application" at bounding box center [588, 377] width 128 height 31
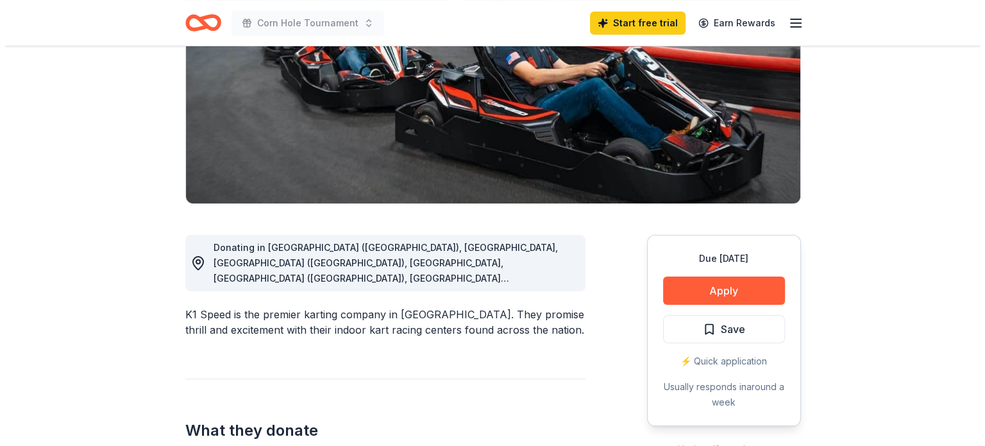
scroll to position [192, 0]
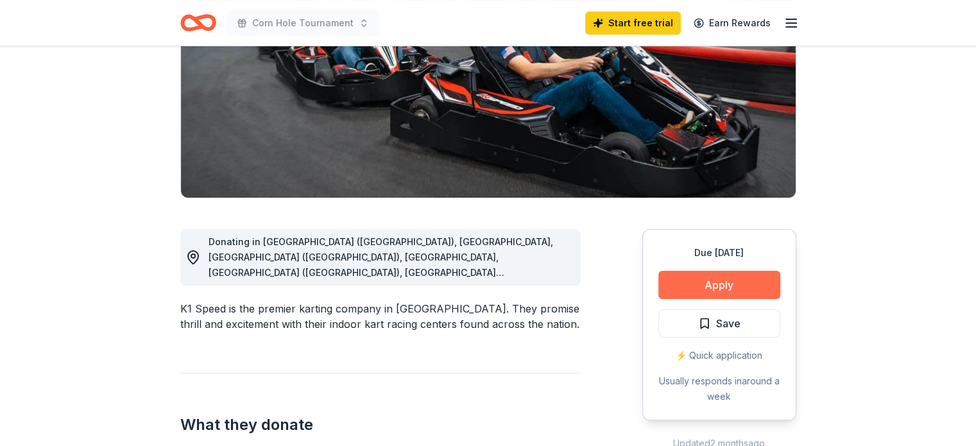
click at [734, 288] on button "Apply" at bounding box center [719, 285] width 122 height 28
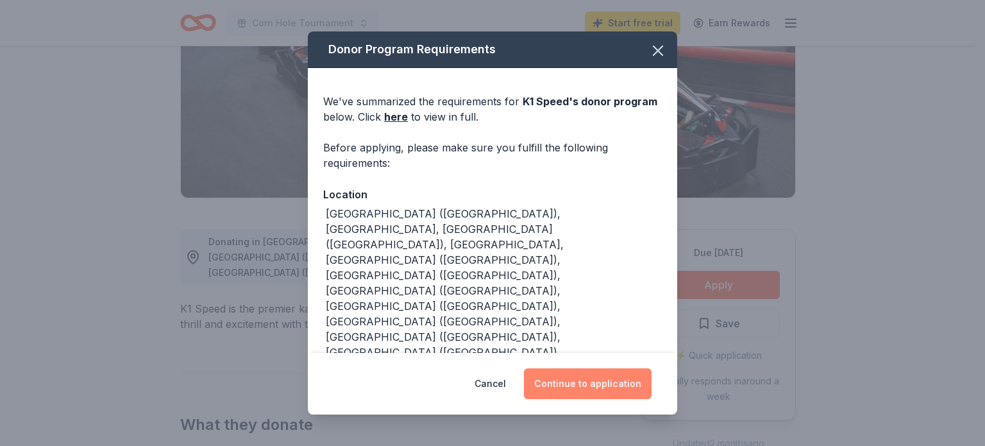
click at [611, 390] on button "Continue to application" at bounding box center [588, 383] width 128 height 31
